Goal: Information Seeking & Learning: Check status

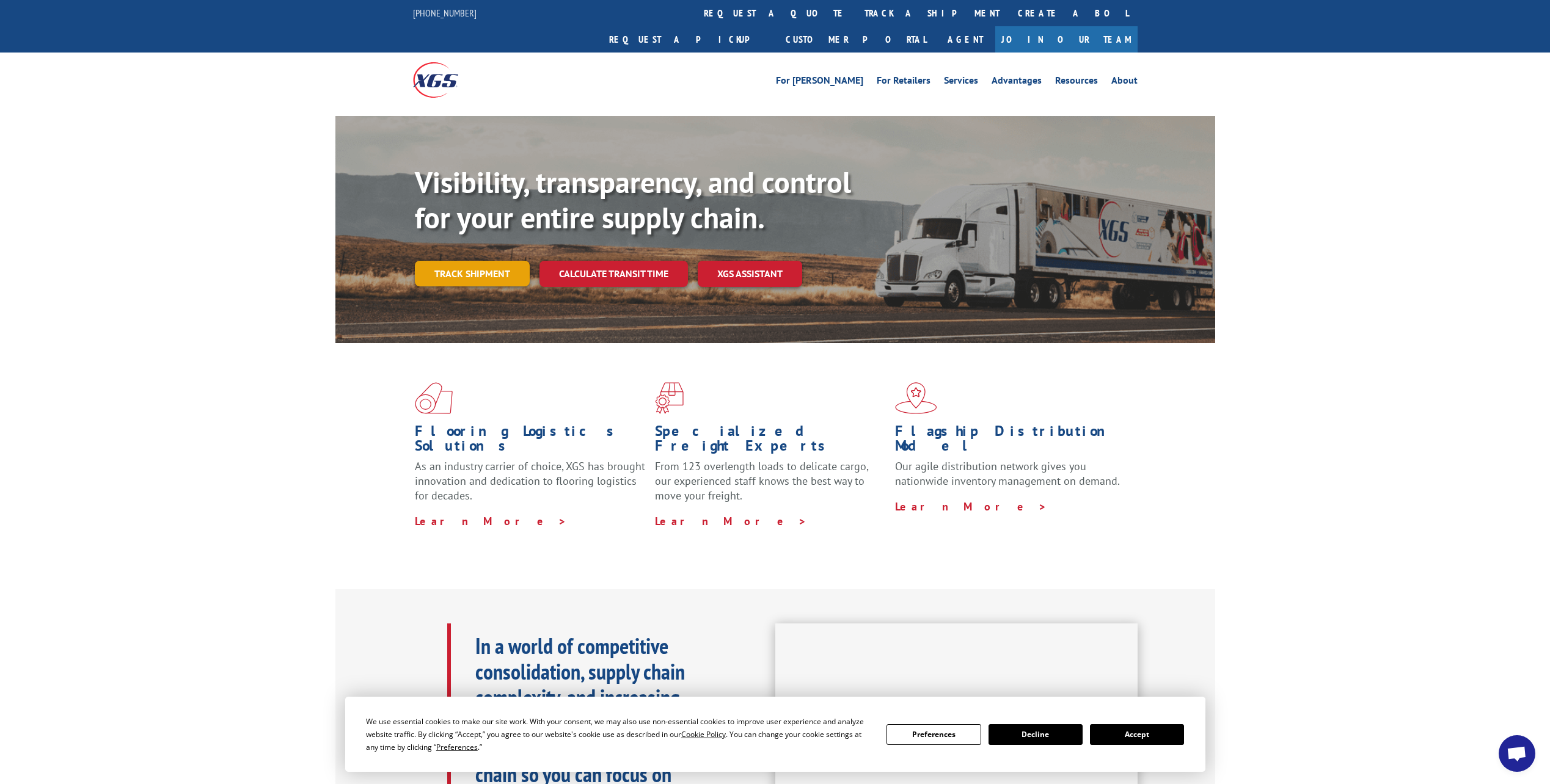
click at [469, 261] on link "Track shipment" at bounding box center [472, 274] width 115 height 26
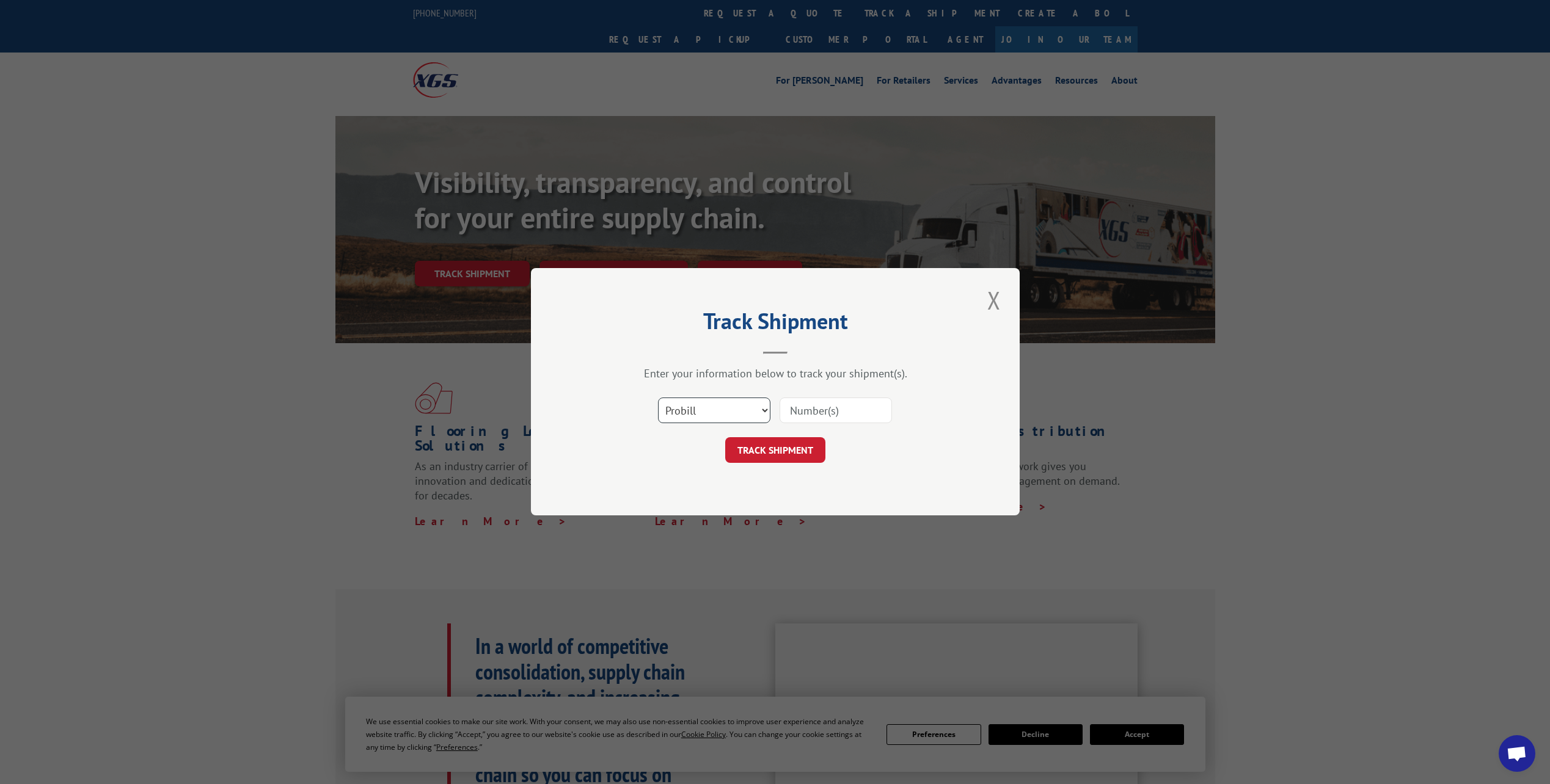
click at [753, 405] on select "Select category... Probill BOL PO" at bounding box center [714, 411] width 112 height 26
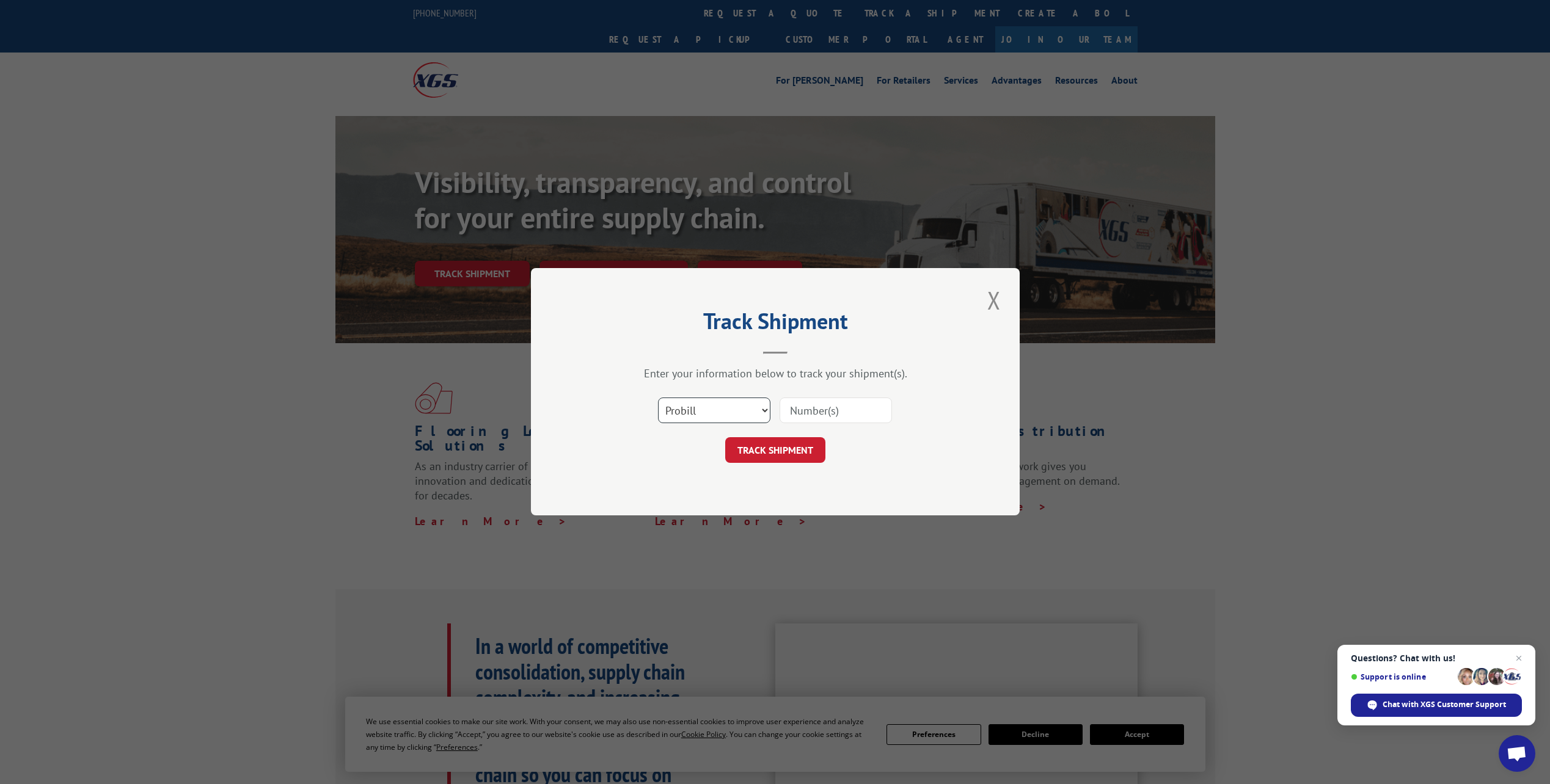
select select "bol"
click at [658, 398] on select "Select category... Probill BOL PO" at bounding box center [714, 411] width 112 height 26
click at [833, 407] on input at bounding box center [836, 411] width 112 height 26
paste input "5"
click at [843, 408] on input at bounding box center [836, 411] width 112 height 26
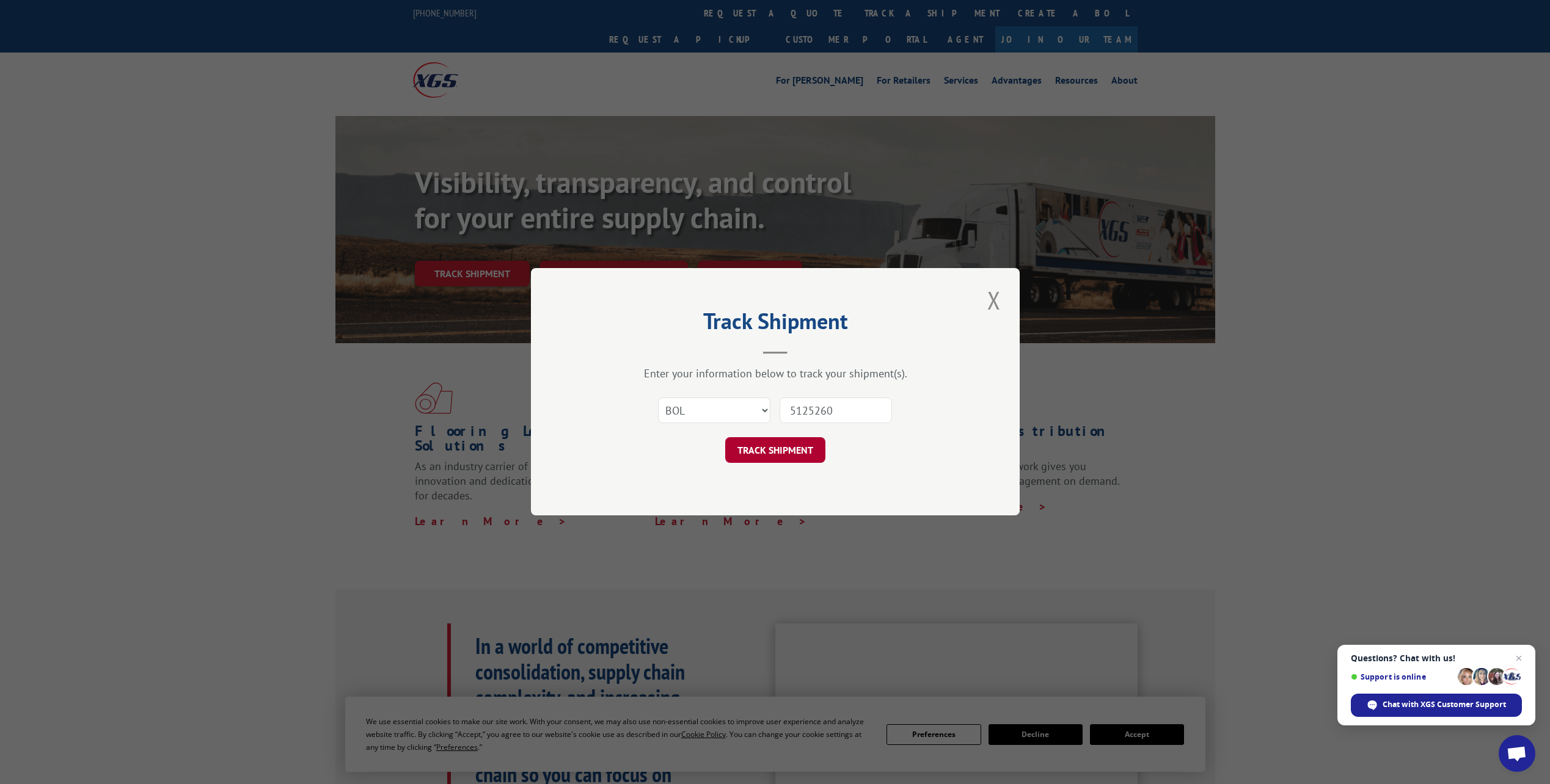
type input "5125260"
click at [768, 459] on button "TRACK SHIPMENT" at bounding box center [775, 451] width 100 height 26
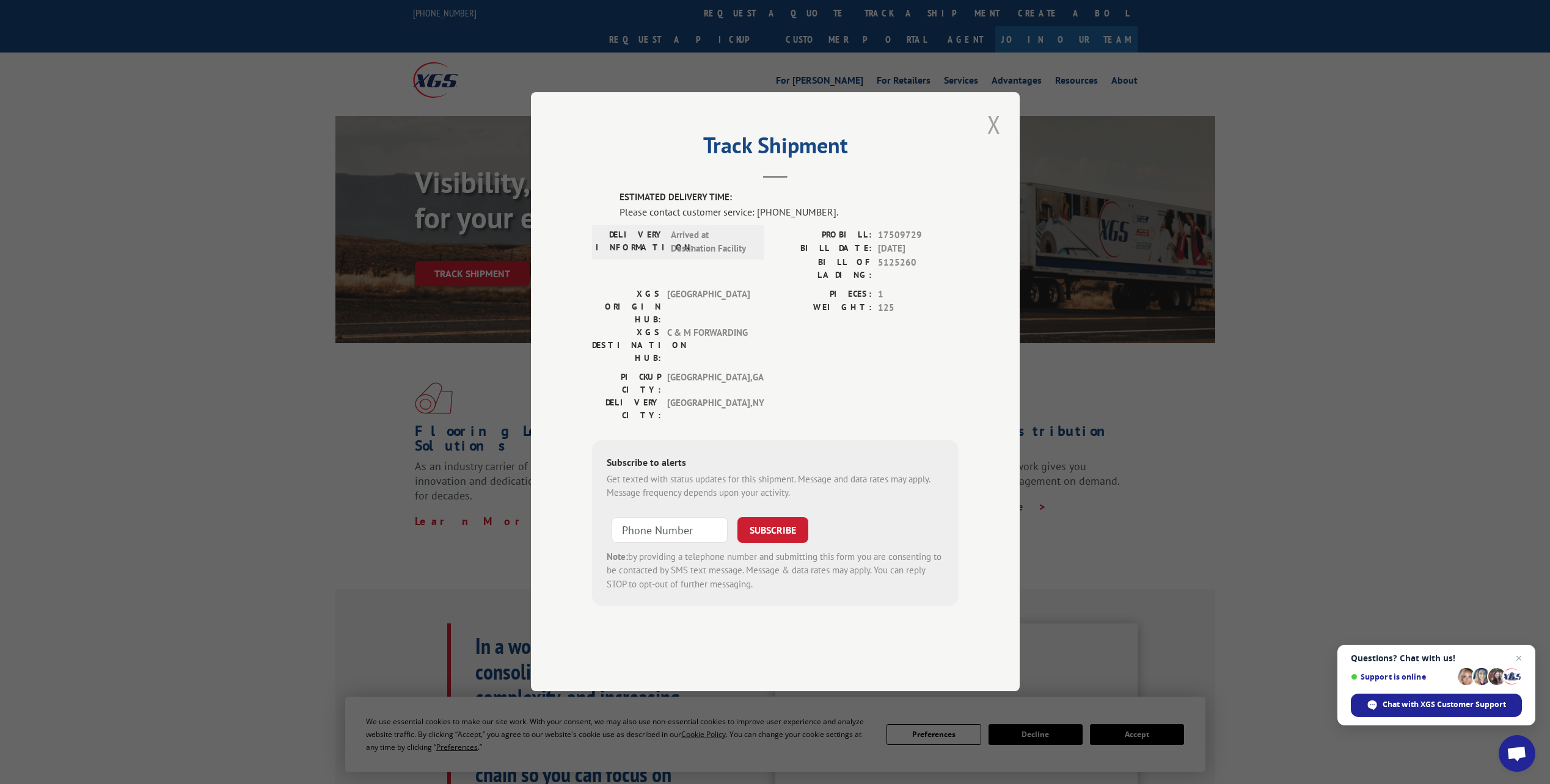
click at [994, 141] on button "Close modal" at bounding box center [994, 124] width 21 height 34
